Goal: Information Seeking & Learning: Learn about a topic

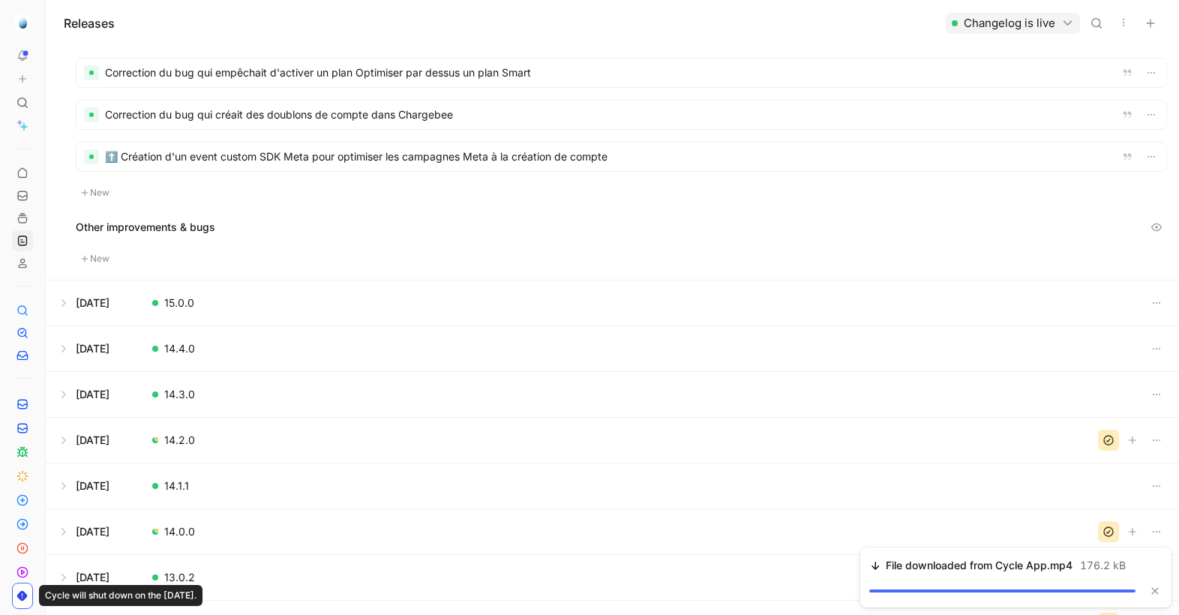
scroll to position [299, 0]
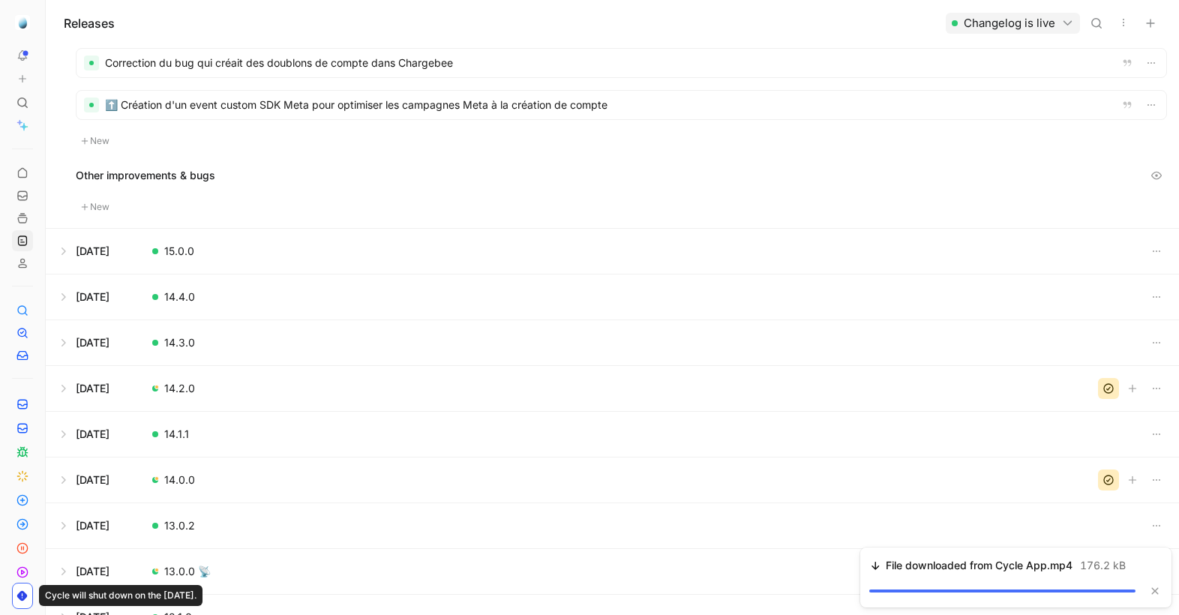
click at [436, 307] on button at bounding box center [612, 296] width 1132 height 45
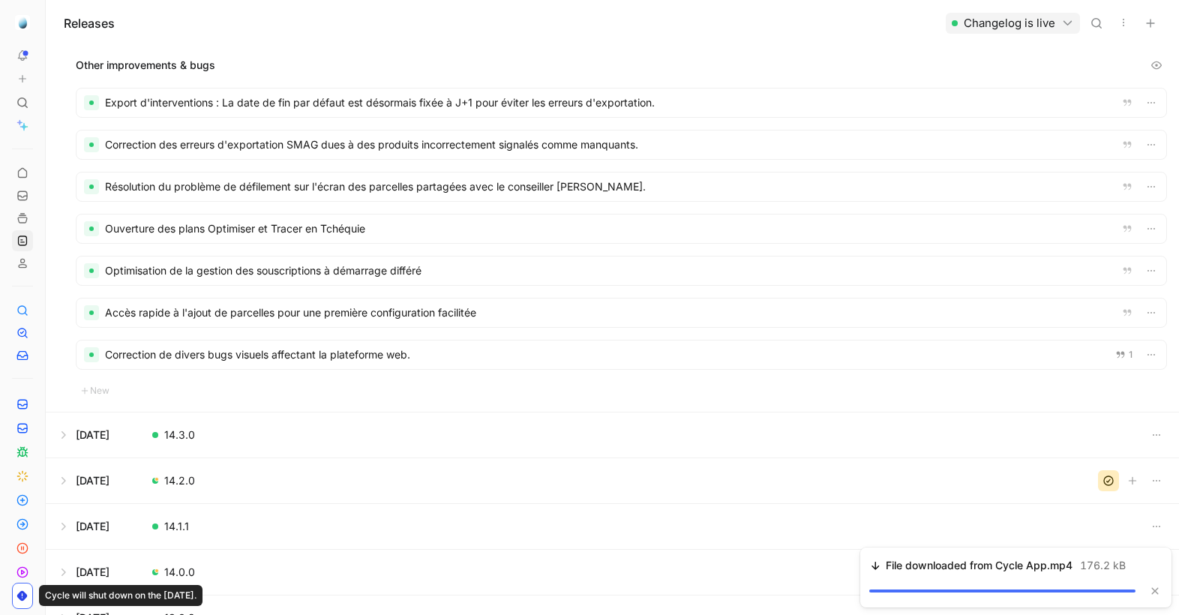
scroll to position [391, 0]
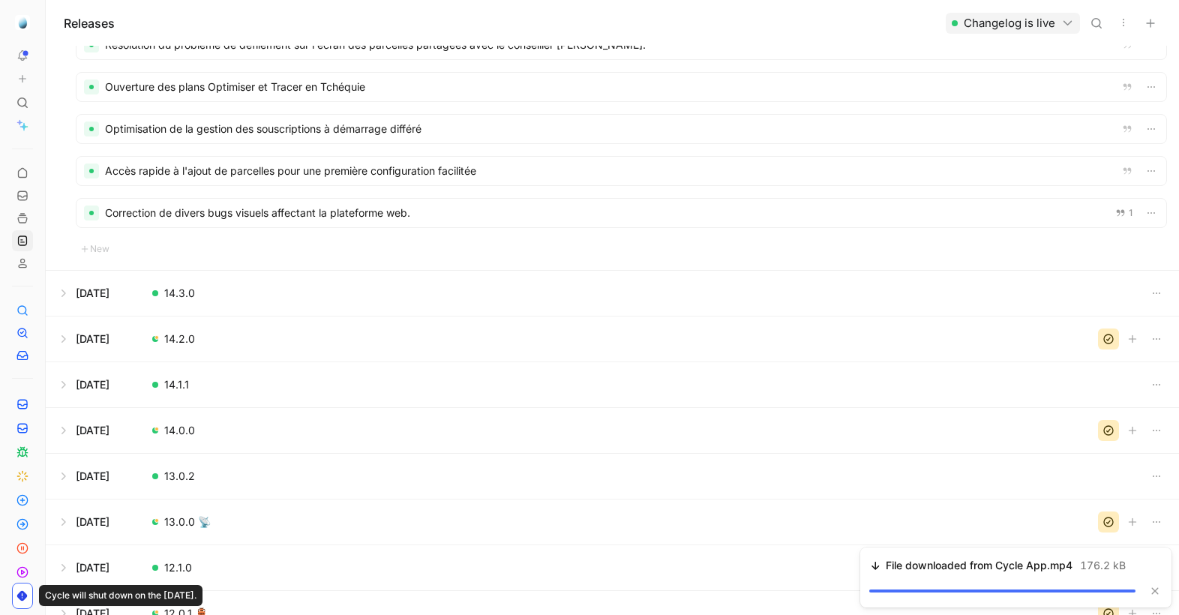
click at [403, 286] on button at bounding box center [612, 293] width 1132 height 45
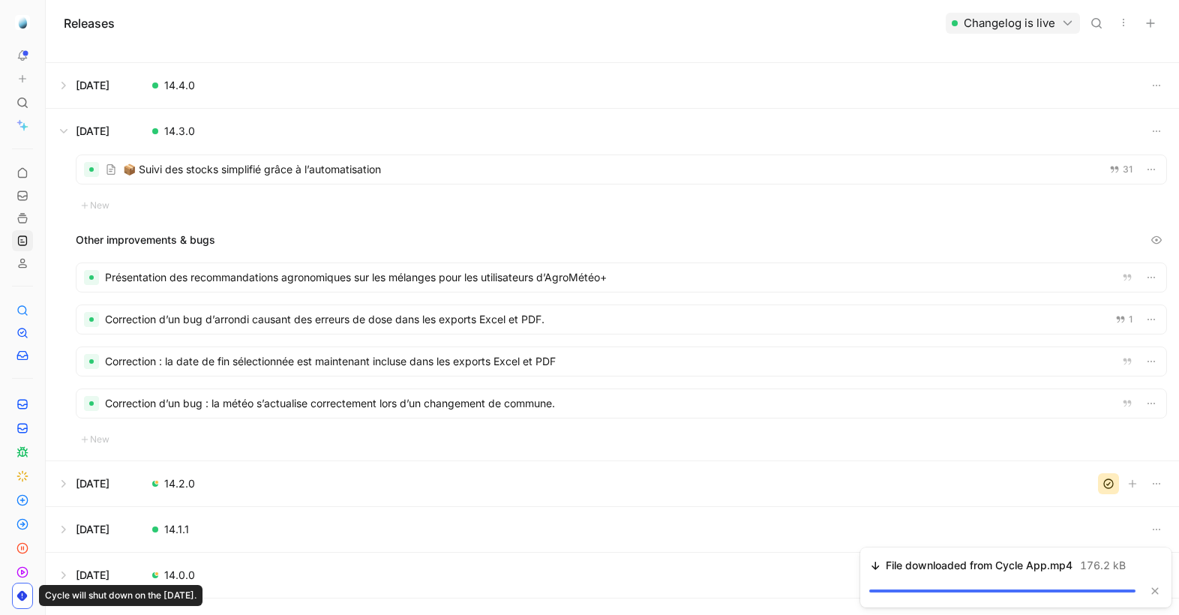
scroll to position [164, 0]
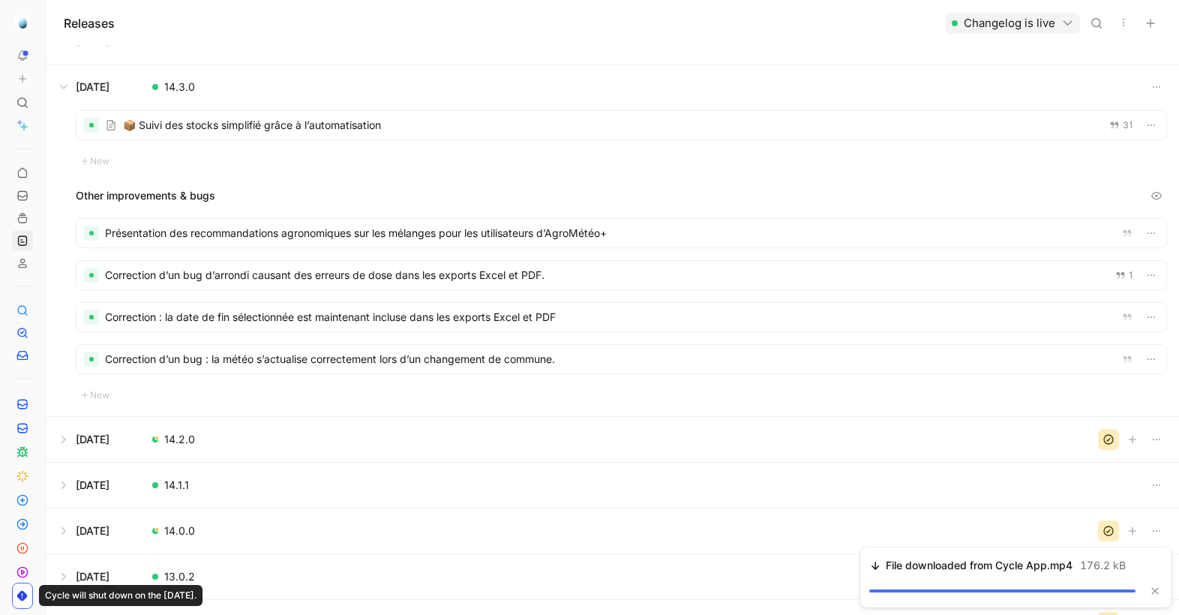
click at [364, 422] on button at bounding box center [612, 439] width 1132 height 45
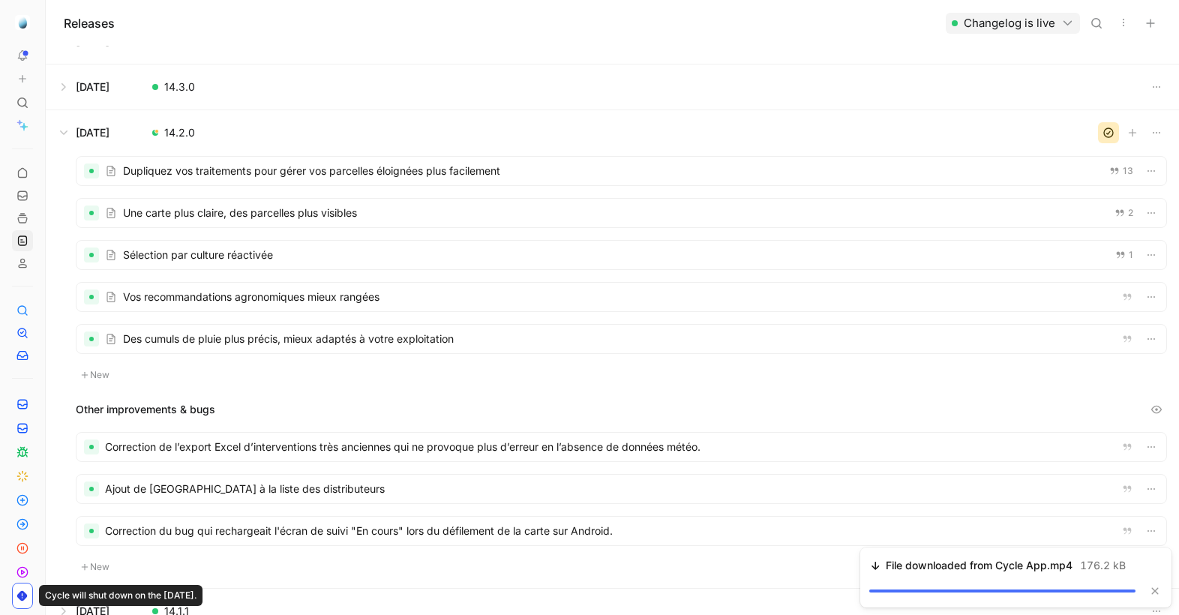
click at [316, 292] on div at bounding box center [621, 297] width 1090 height 28
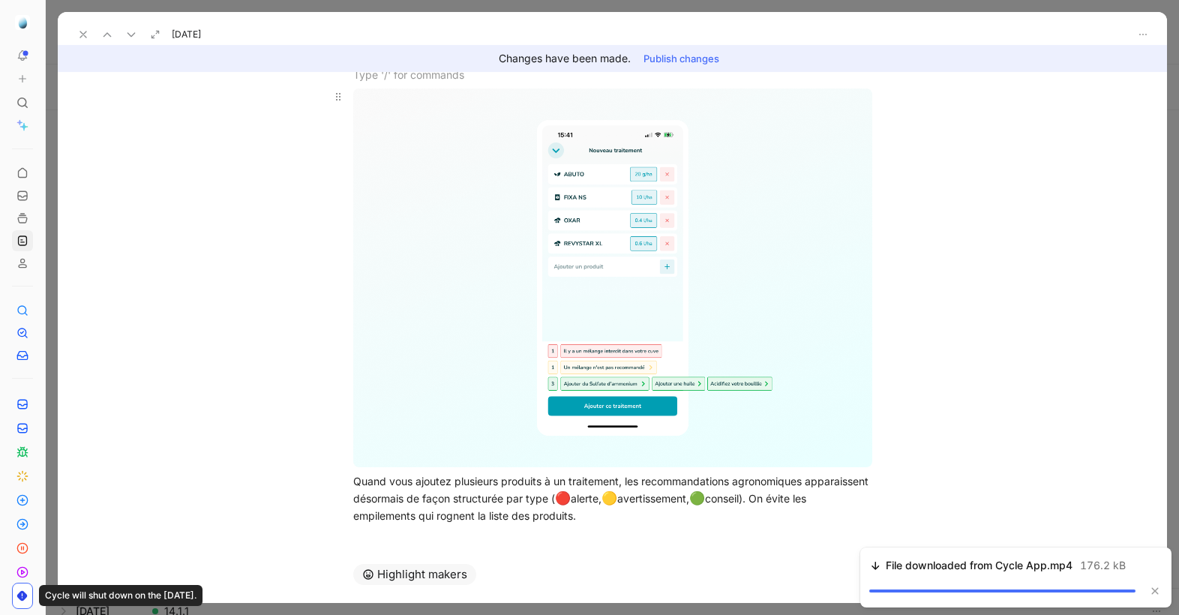
scroll to position [142, 0]
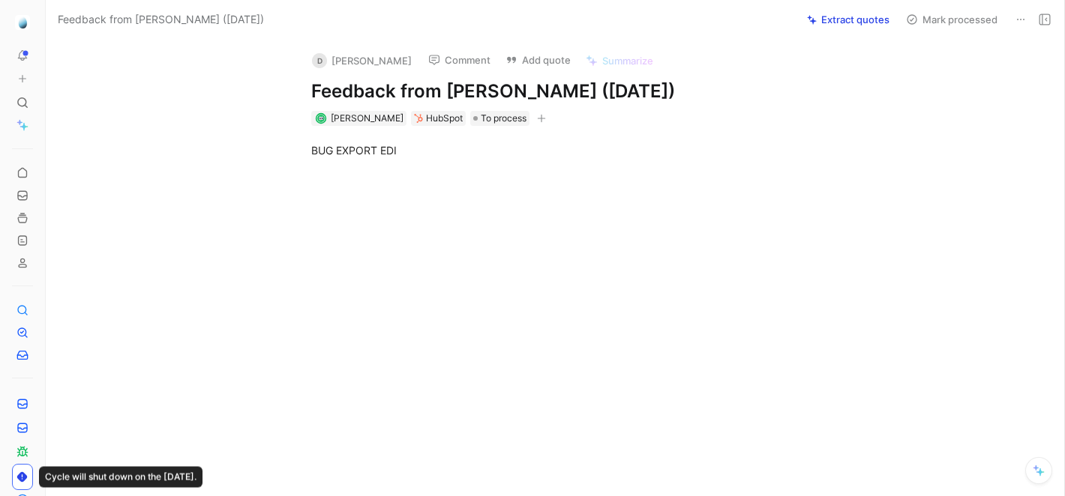
click at [325, 82] on h1 "Feedback from [PERSON_NAME] ([DATE])" at bounding box center [570, 91] width 519 height 24
copy h1 "Feedback from [PERSON_NAME] ([DATE])"
